Goal: Information Seeking & Learning: Learn about a topic

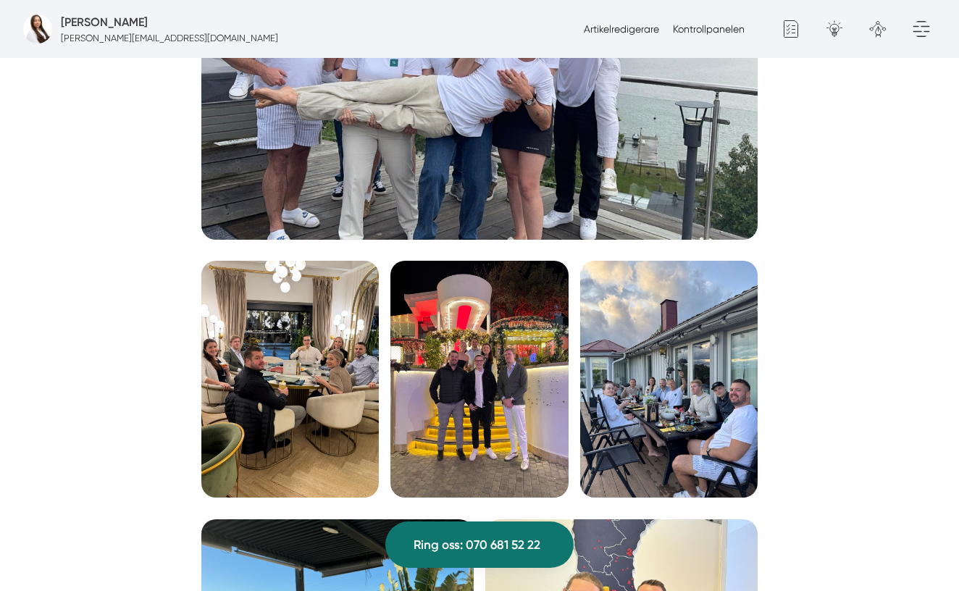
scroll to position [2199, 0]
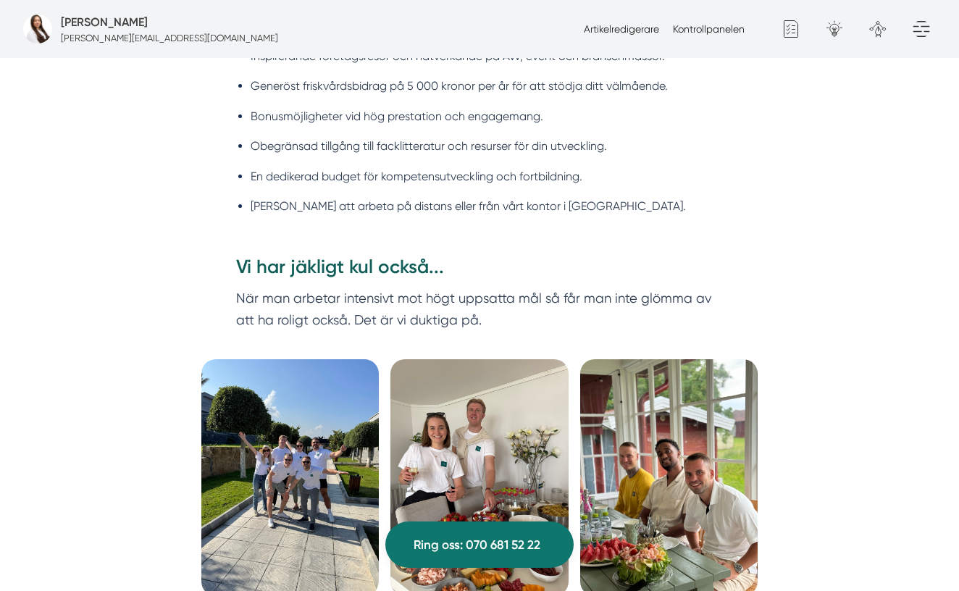
scroll to position [1485, 0]
